Goal: Transaction & Acquisition: Obtain resource

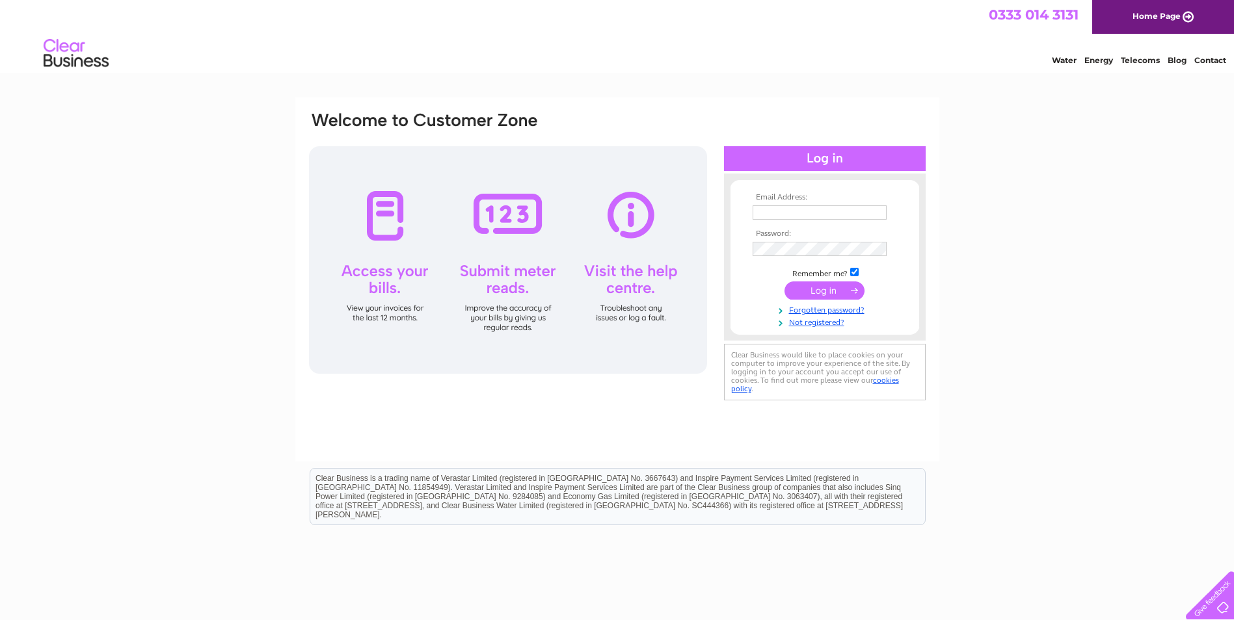
type input "jessica.burgess@loveitts.co.uk"
click at [826, 291] on input "submit" at bounding box center [824, 291] width 80 height 18
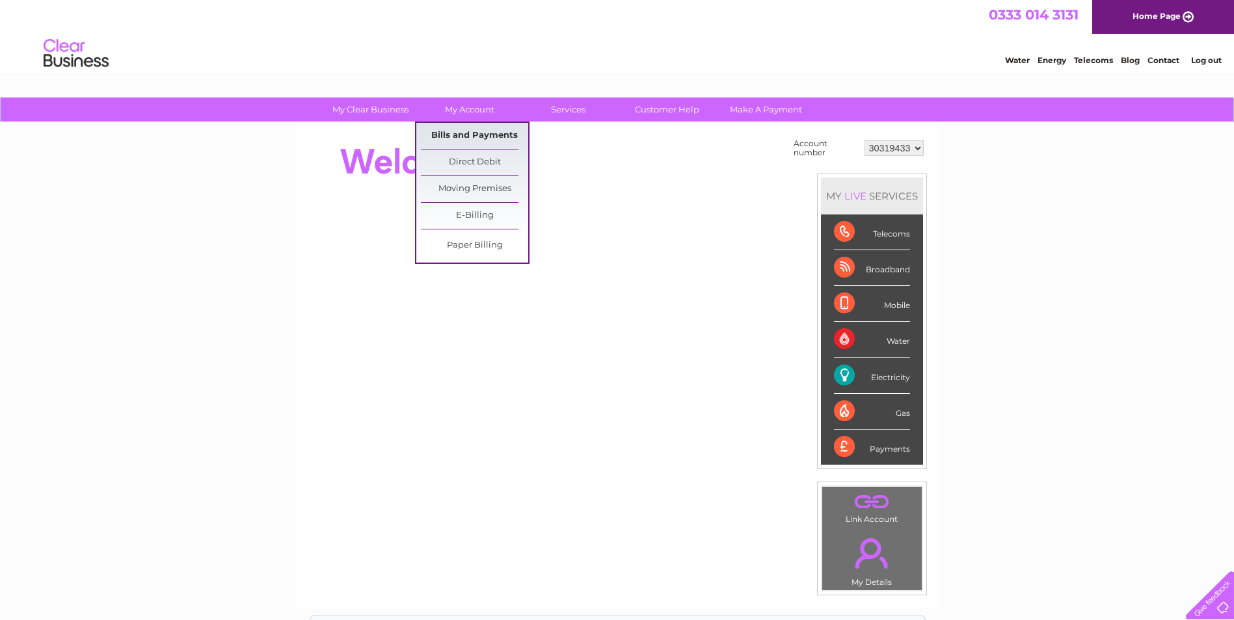
click at [470, 136] on link "Bills and Payments" at bounding box center [474, 136] width 107 height 26
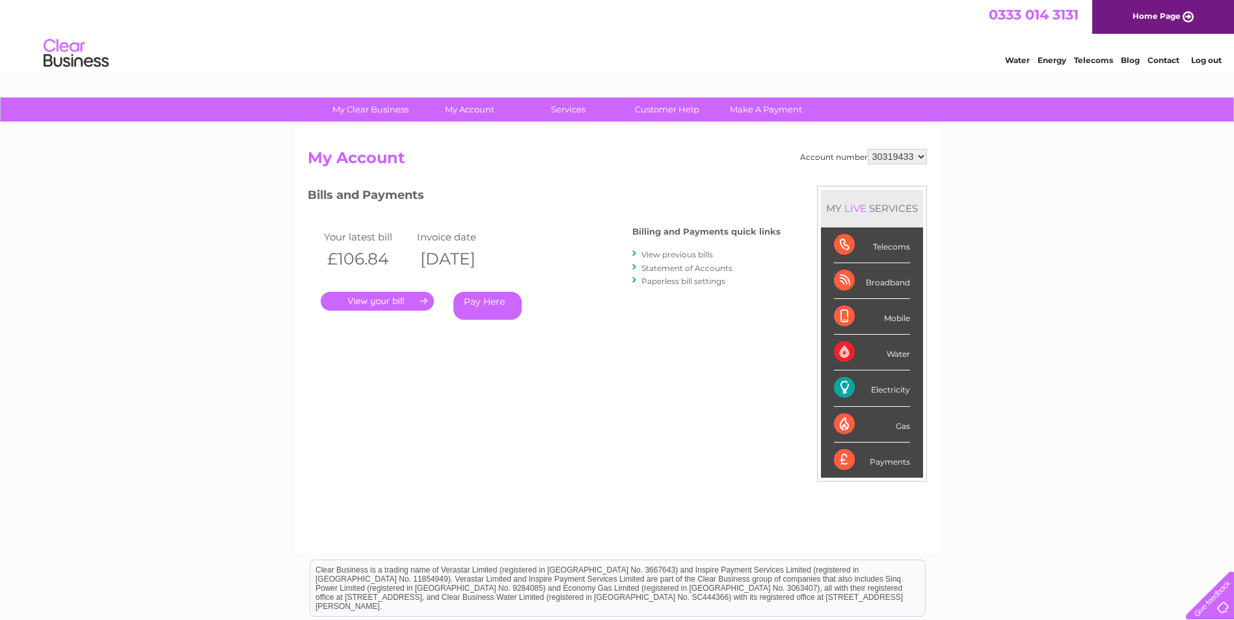
click at [424, 299] on link "." at bounding box center [377, 301] width 113 height 19
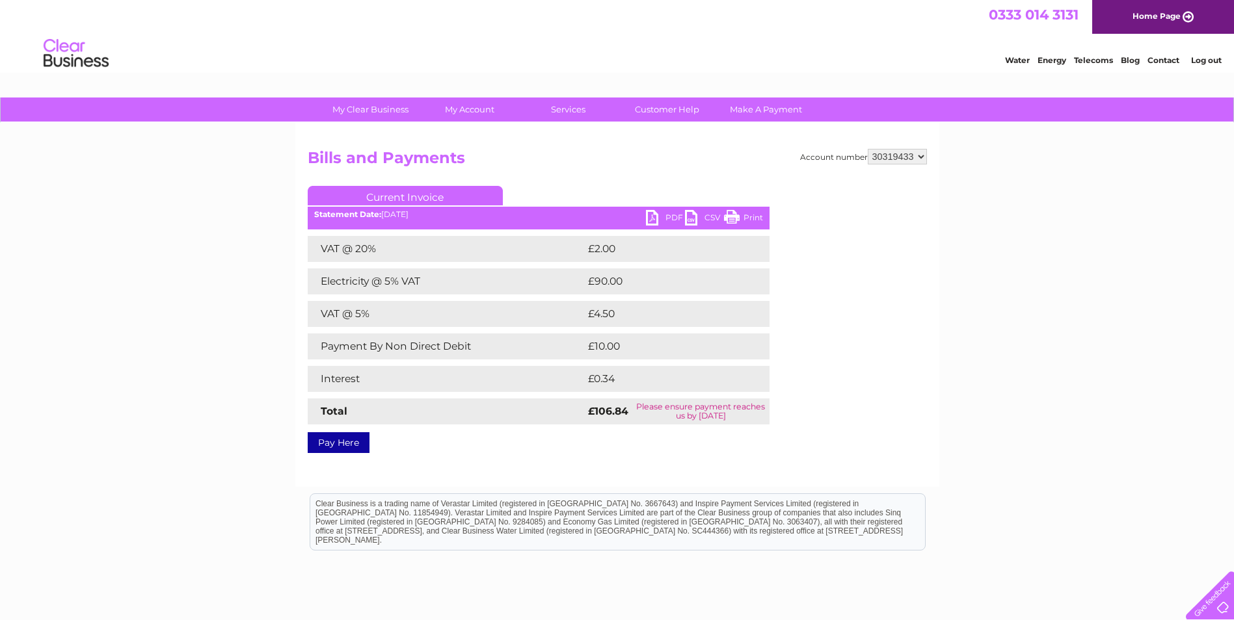
click at [661, 215] on link "PDF" at bounding box center [665, 219] width 39 height 19
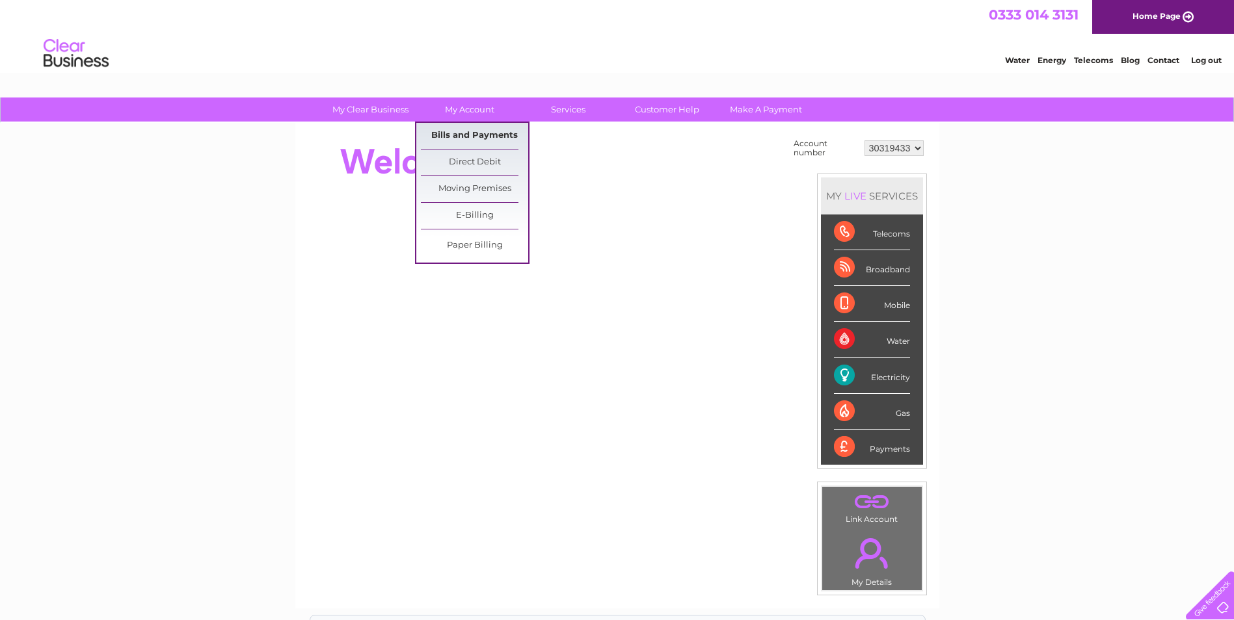
click at [471, 129] on link "Bills and Payments" at bounding box center [474, 136] width 107 height 26
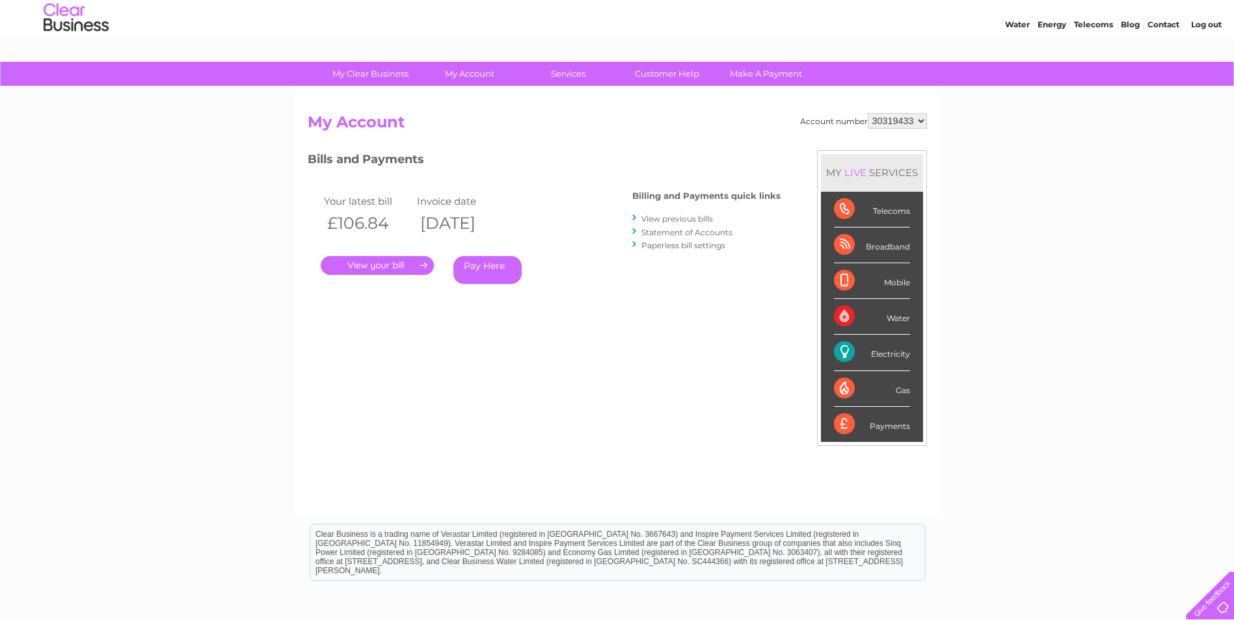
scroll to position [65, 0]
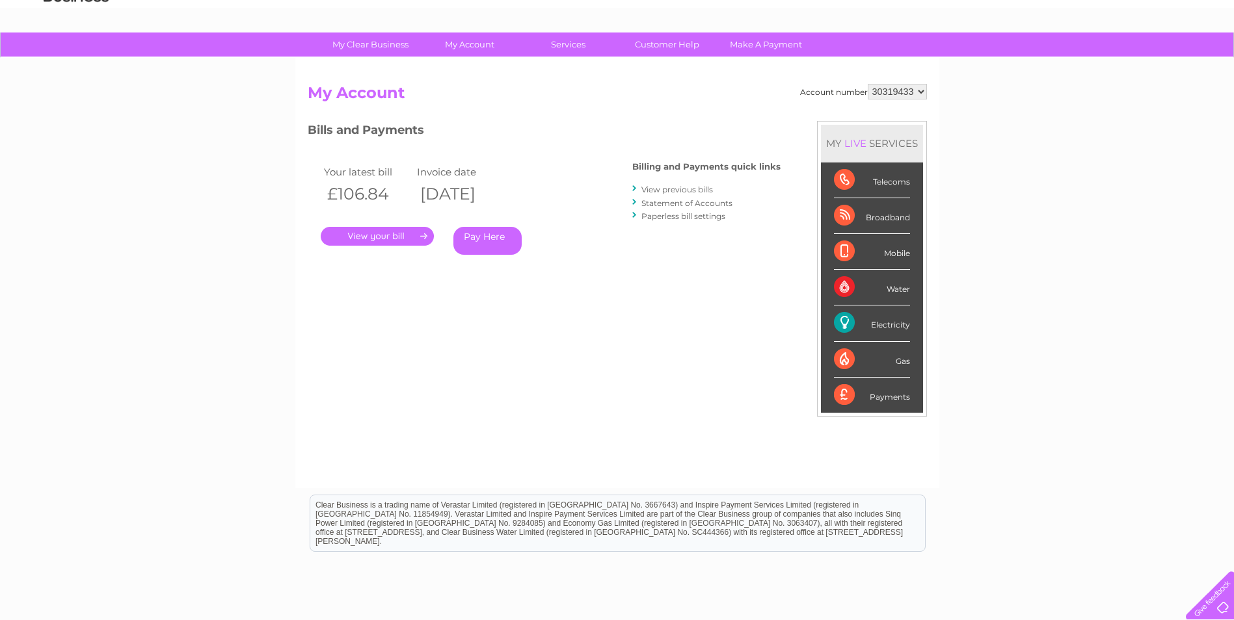
click at [358, 232] on link "." at bounding box center [377, 236] width 113 height 19
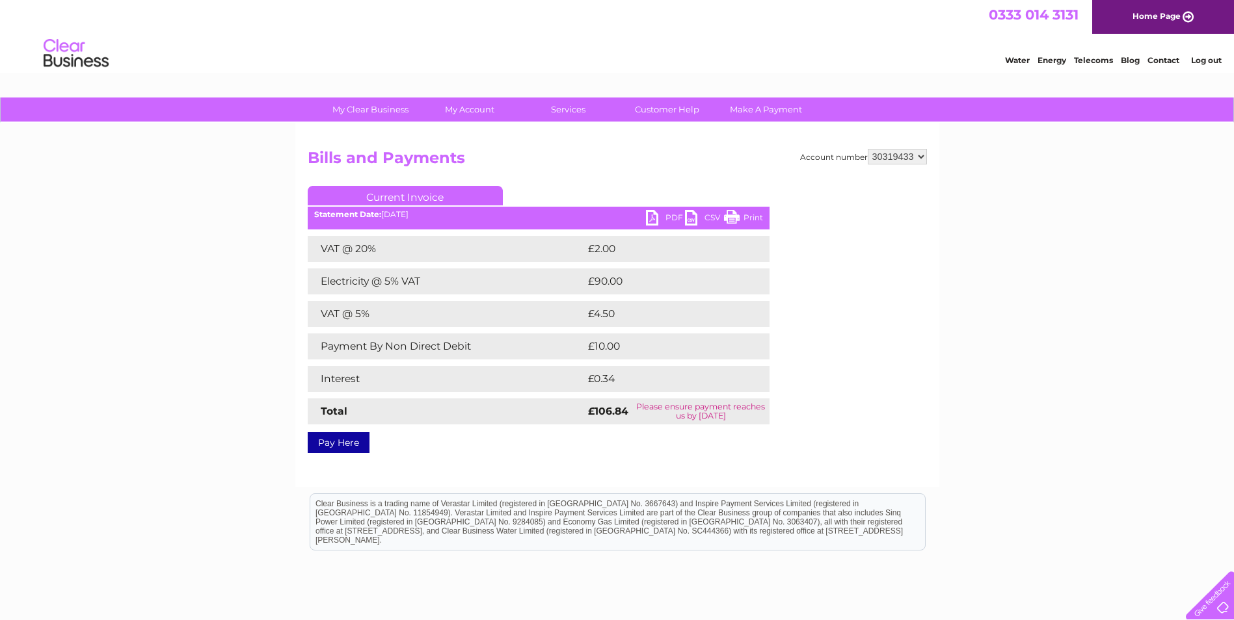
click at [641, 219] on div "Statement Date: [DATE]" at bounding box center [539, 214] width 462 height 9
click at [652, 217] on link "PDF" at bounding box center [665, 219] width 39 height 19
